Goal: Information Seeking & Learning: Learn about a topic

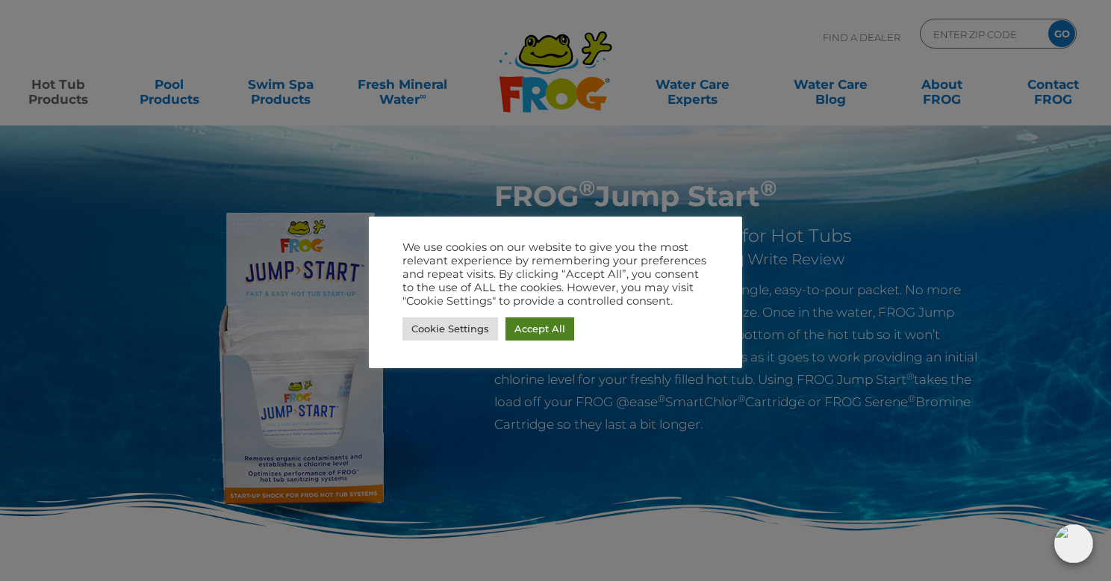
click at [549, 326] on link "Accept All" at bounding box center [539, 328] width 69 height 23
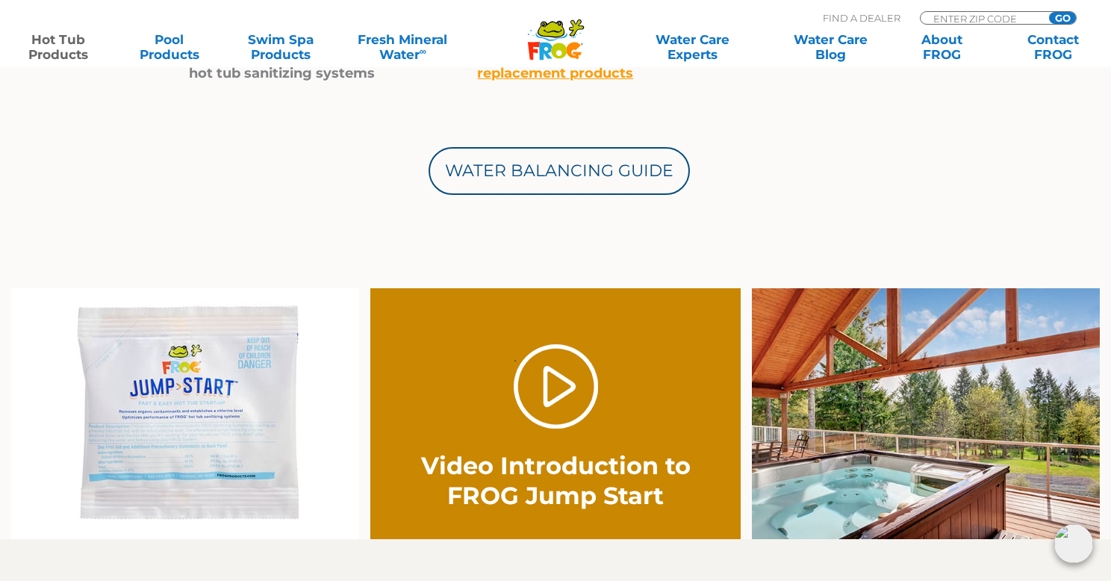
scroll to position [821, 0]
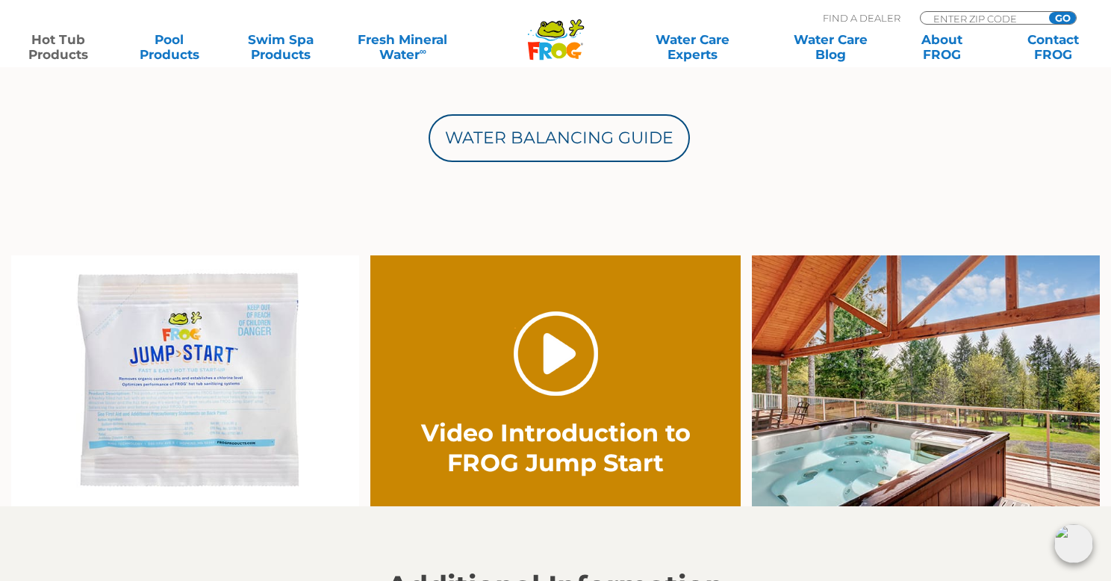
click at [561, 348] on link "." at bounding box center [556, 353] width 84 height 84
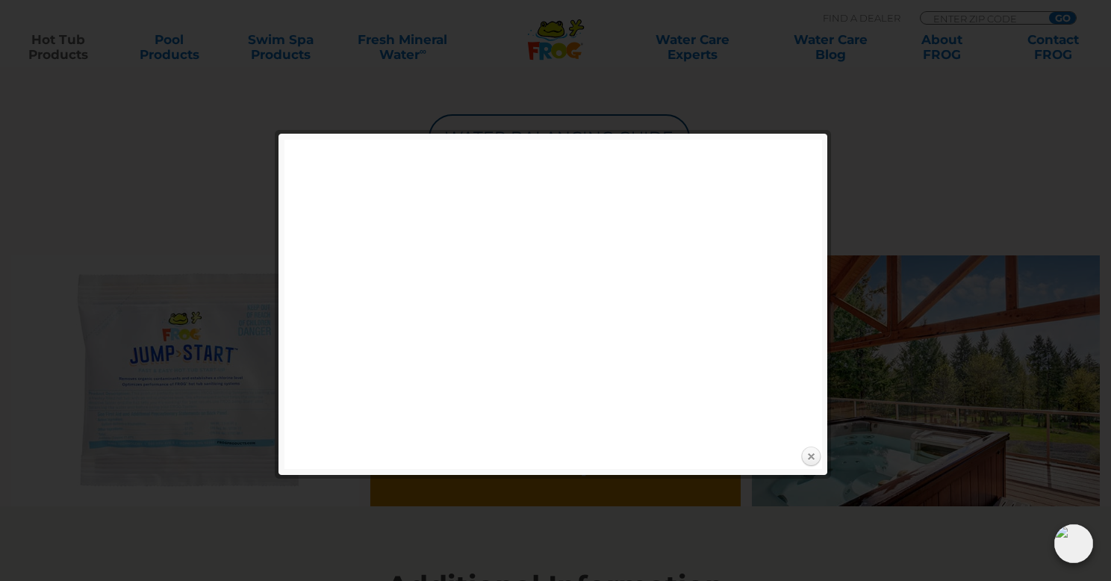
click at [812, 456] on link "Close" at bounding box center [811, 457] width 22 height 22
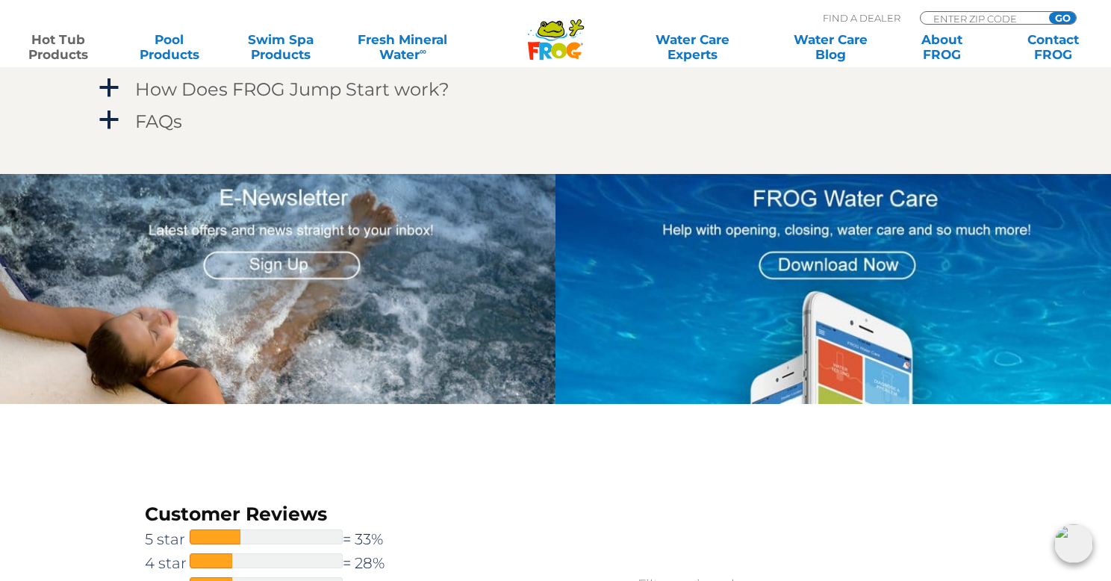
scroll to position [1378, 0]
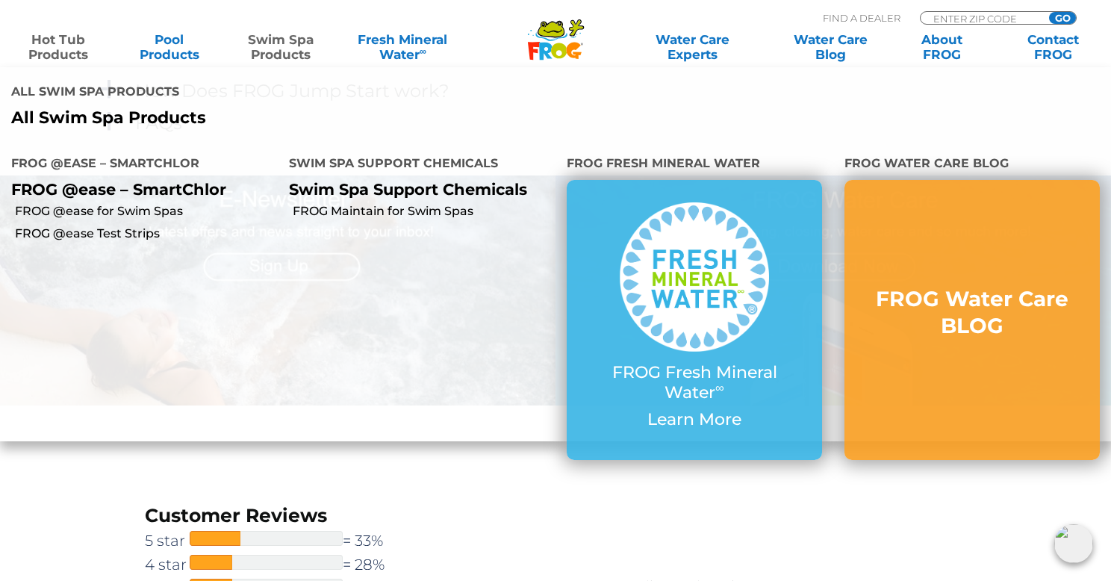
click at [289, 40] on link "Swim Spa Products" at bounding box center [280, 47] width 87 height 30
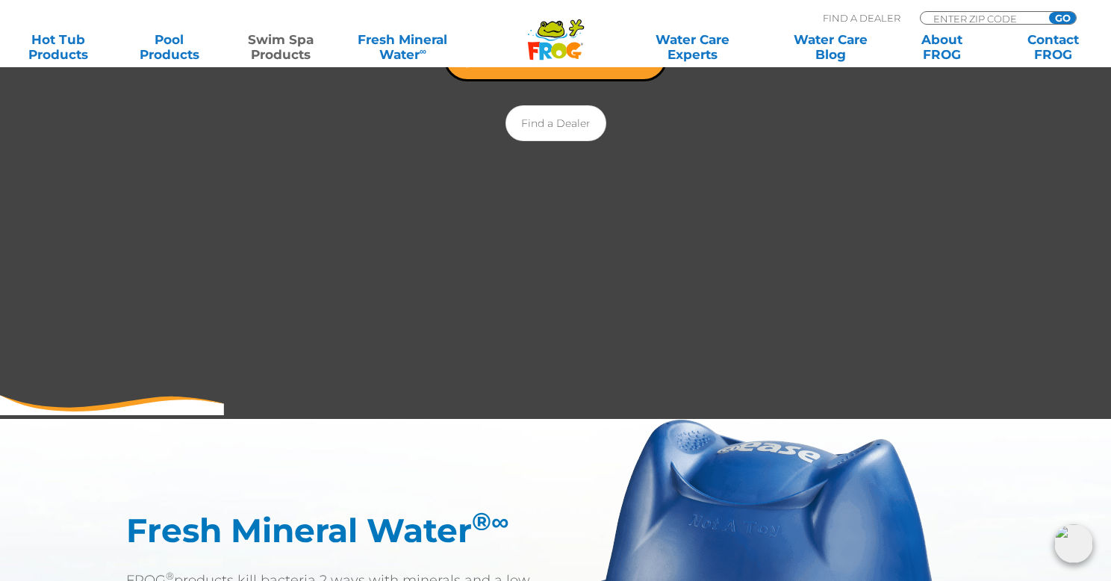
scroll to position [446, 0]
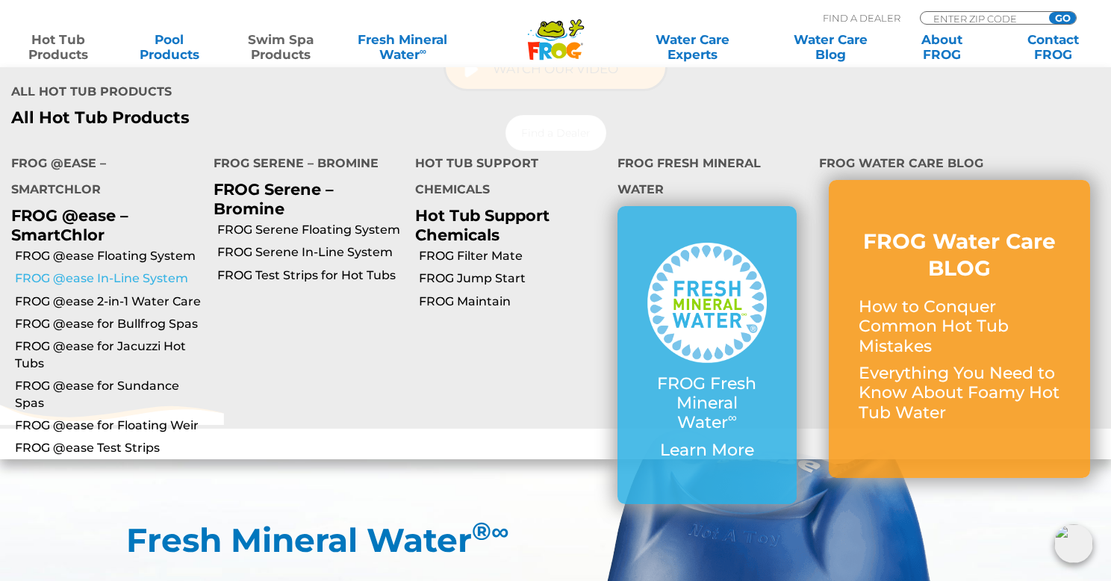
click at [69, 270] on link "FROG @ease In-Line System" at bounding box center [108, 278] width 187 height 16
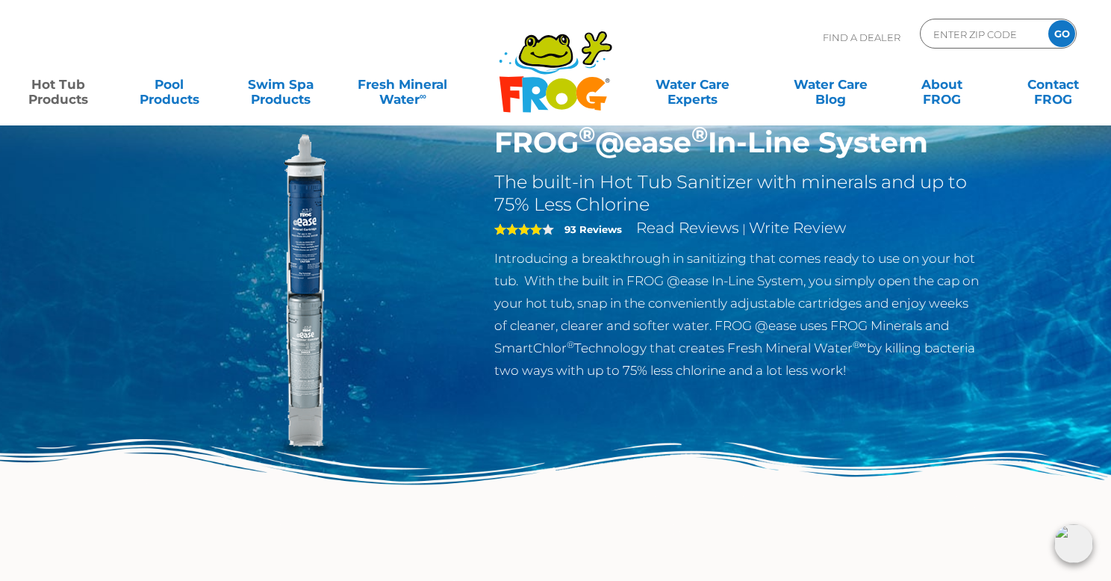
scroll to position [57, 0]
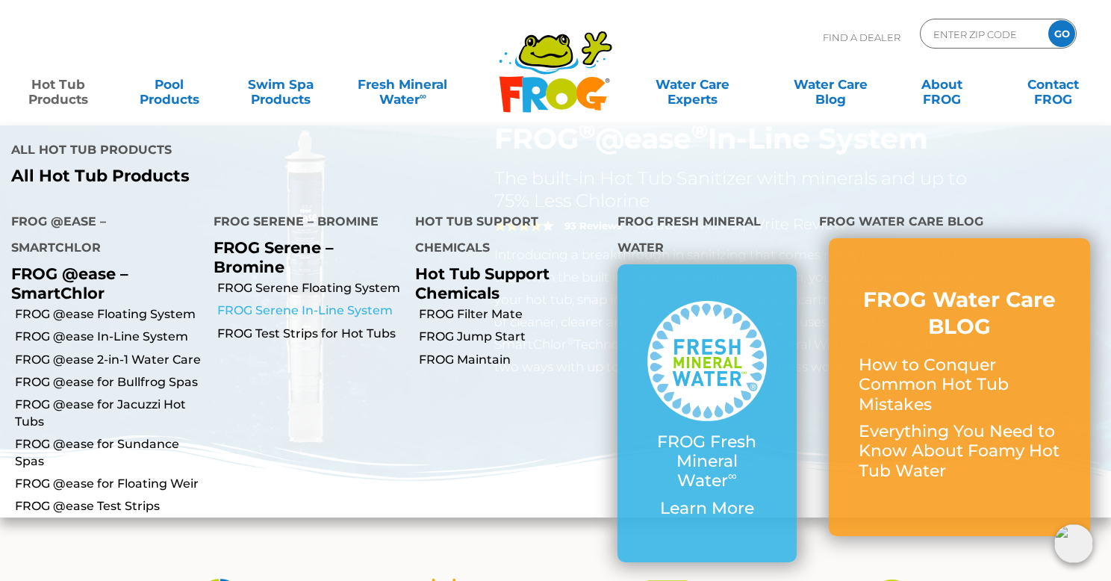
click at [289, 302] on link "FROG Serene In-Line System" at bounding box center [310, 310] width 187 height 16
